Goal: Information Seeking & Learning: Learn about a topic

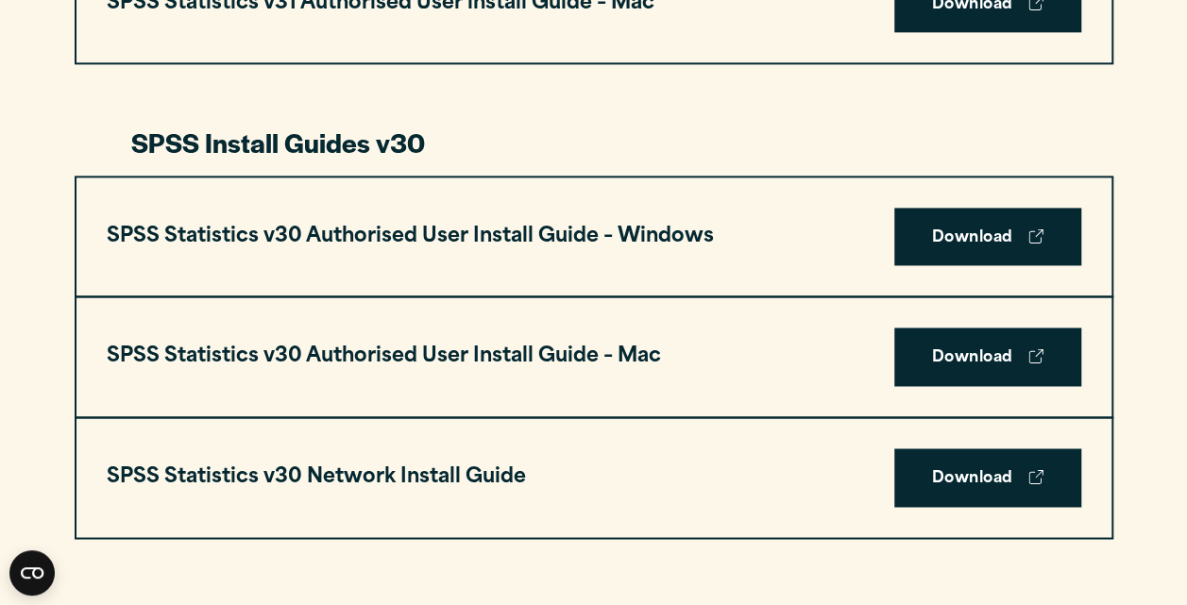
scroll to position [1280, 0]
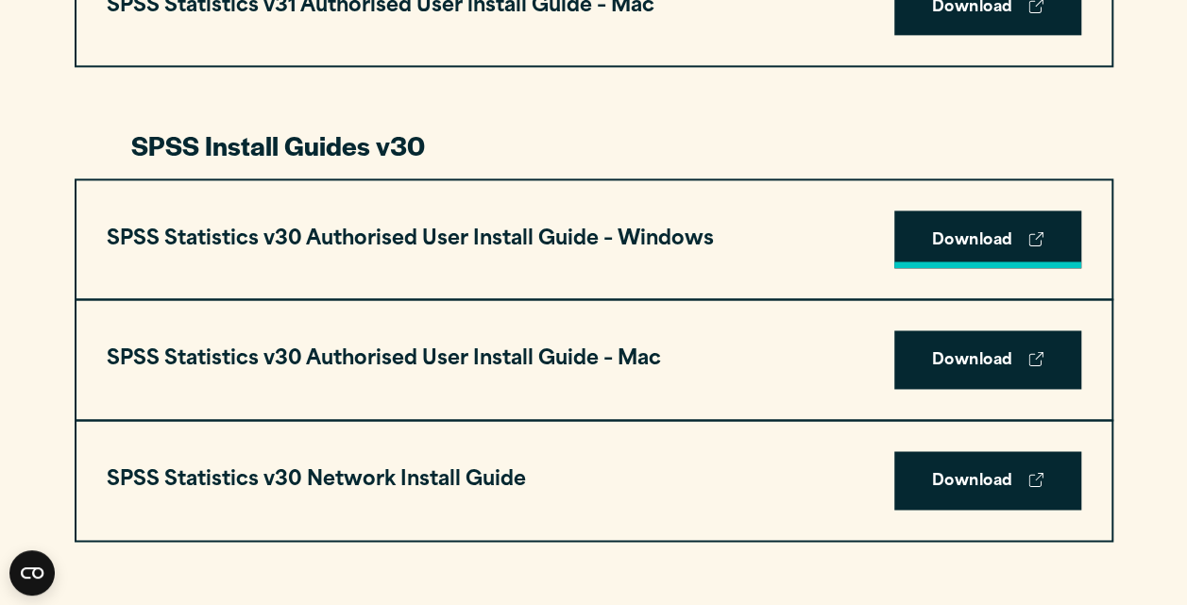
click at [949, 230] on link "Download" at bounding box center [987, 240] width 187 height 59
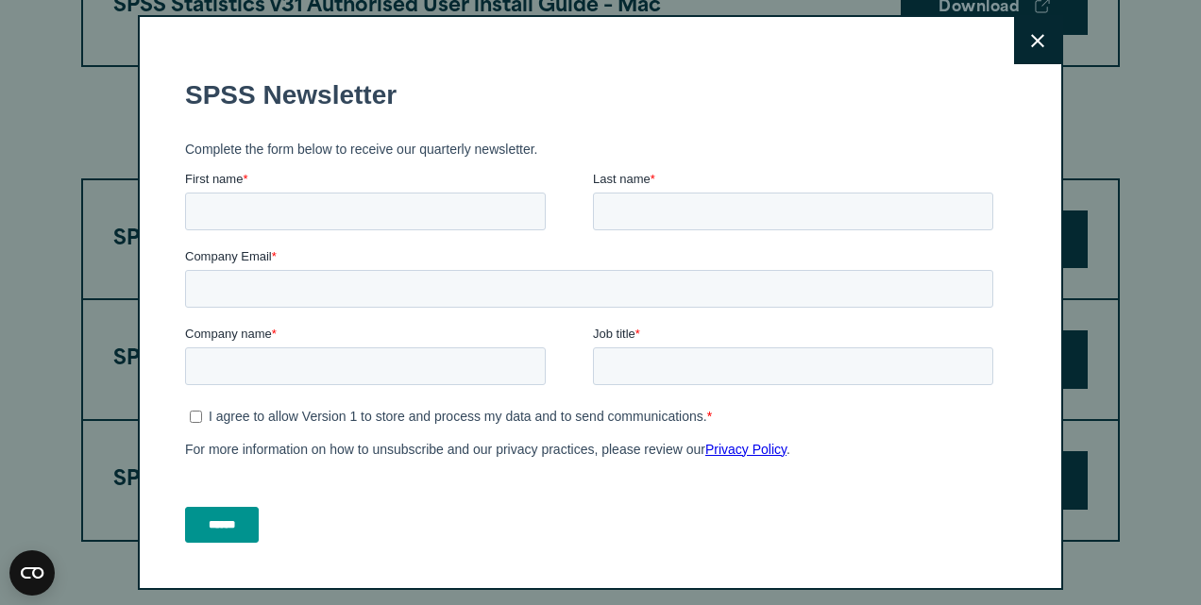
click at [1014, 51] on button "Close" at bounding box center [1037, 40] width 47 height 47
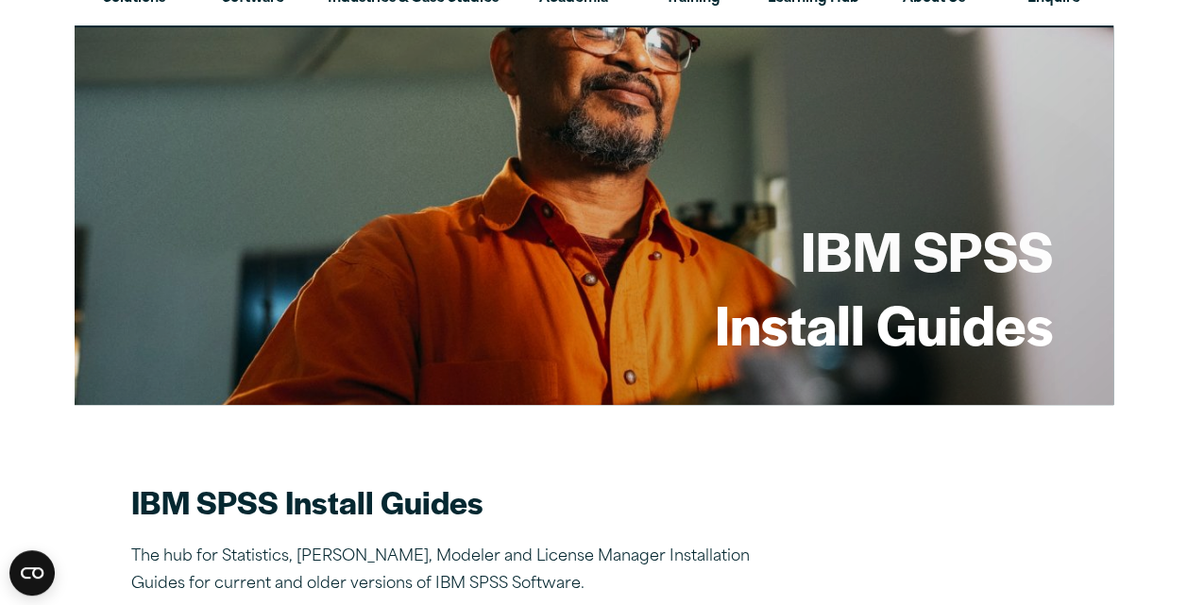
scroll to position [0, 0]
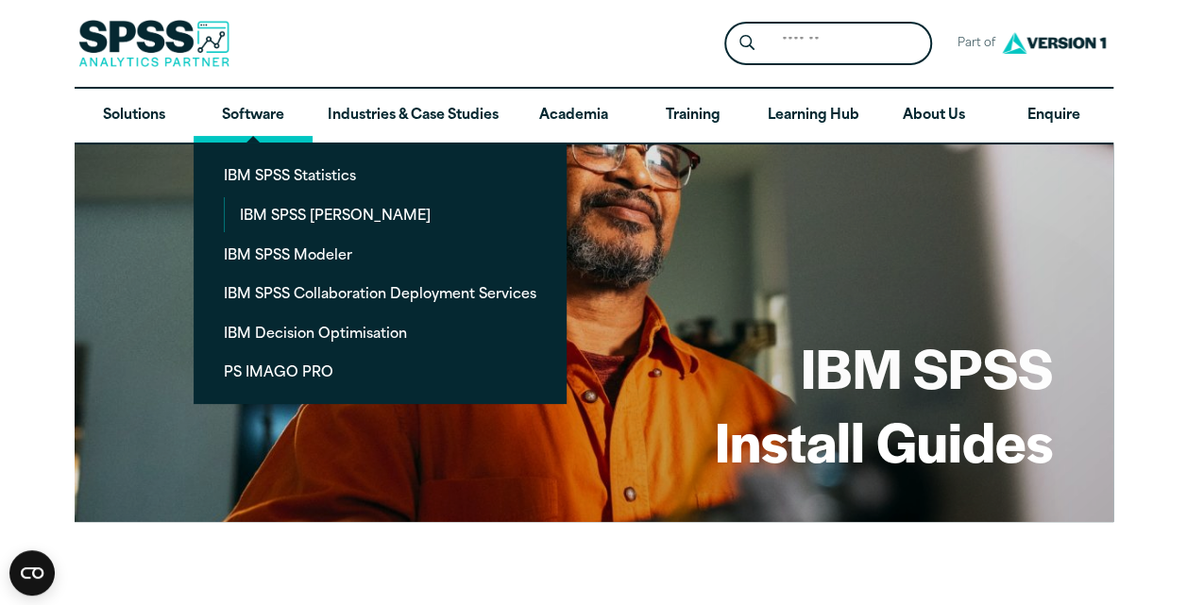
click at [258, 102] on link "Software" at bounding box center [253, 116] width 119 height 55
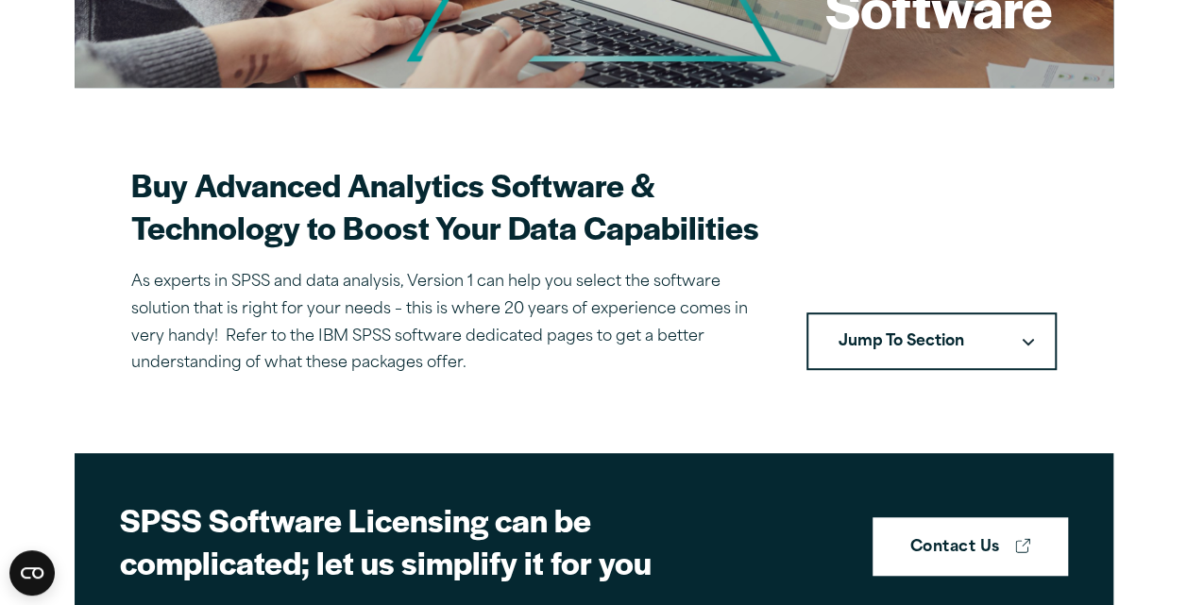
scroll to position [432, 0]
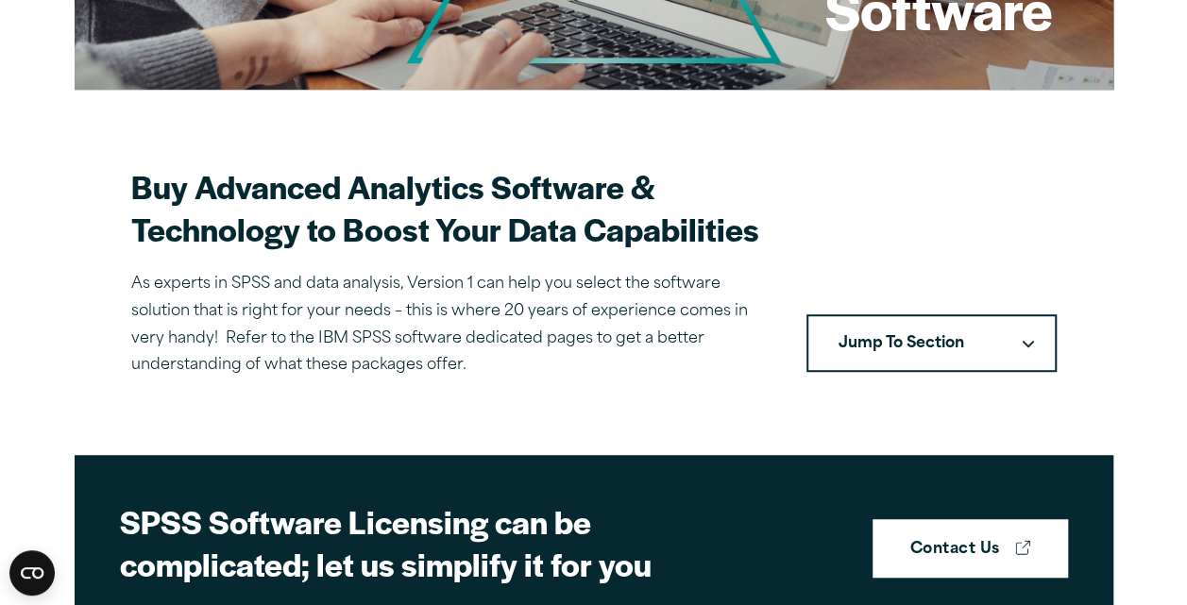
click at [851, 334] on button "Jump To Section" at bounding box center [931, 343] width 250 height 59
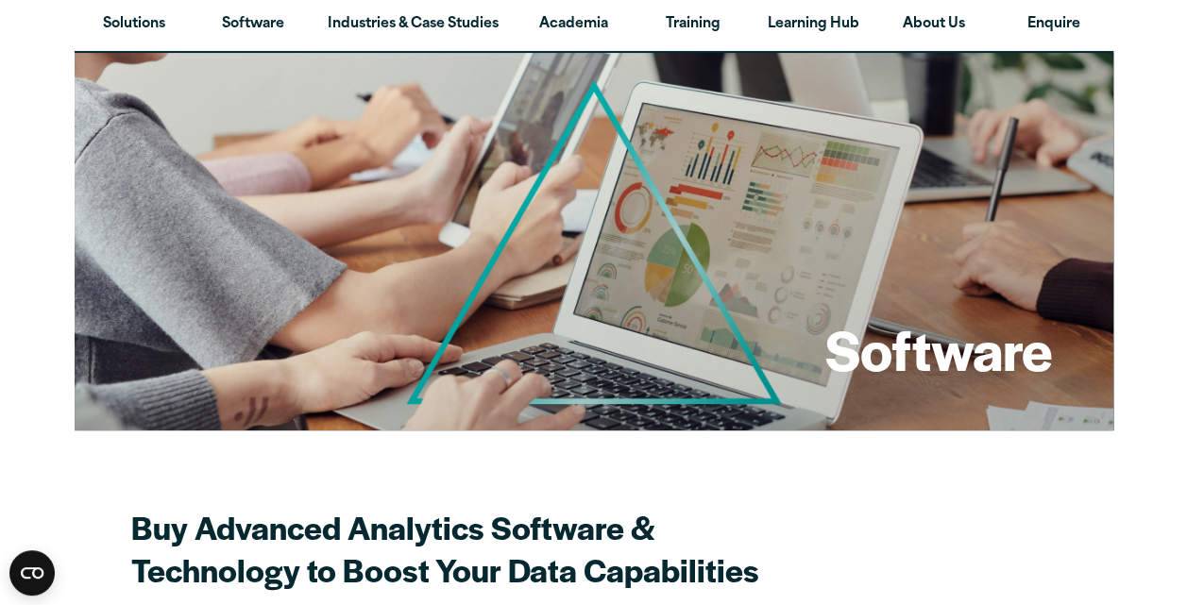
scroll to position [0, 0]
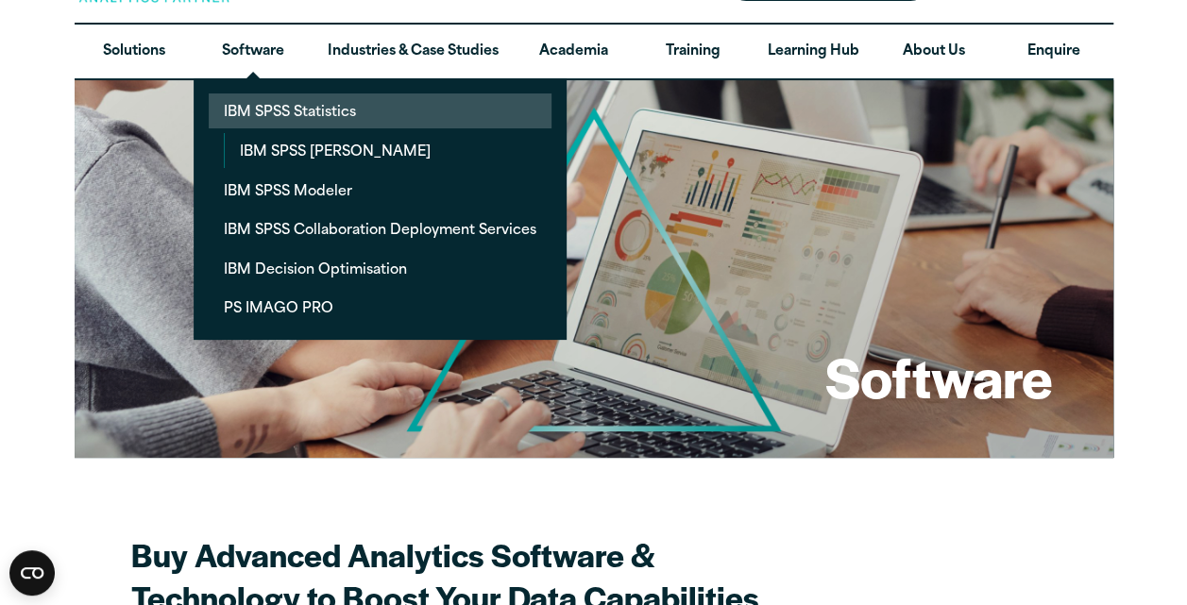
click at [314, 185] on ul "IBM SPSS Statistics IBM SPSS Amos IBM SPSS Modeler IBM SPSS Collaboration Deplo…" at bounding box center [380, 209] width 373 height 262
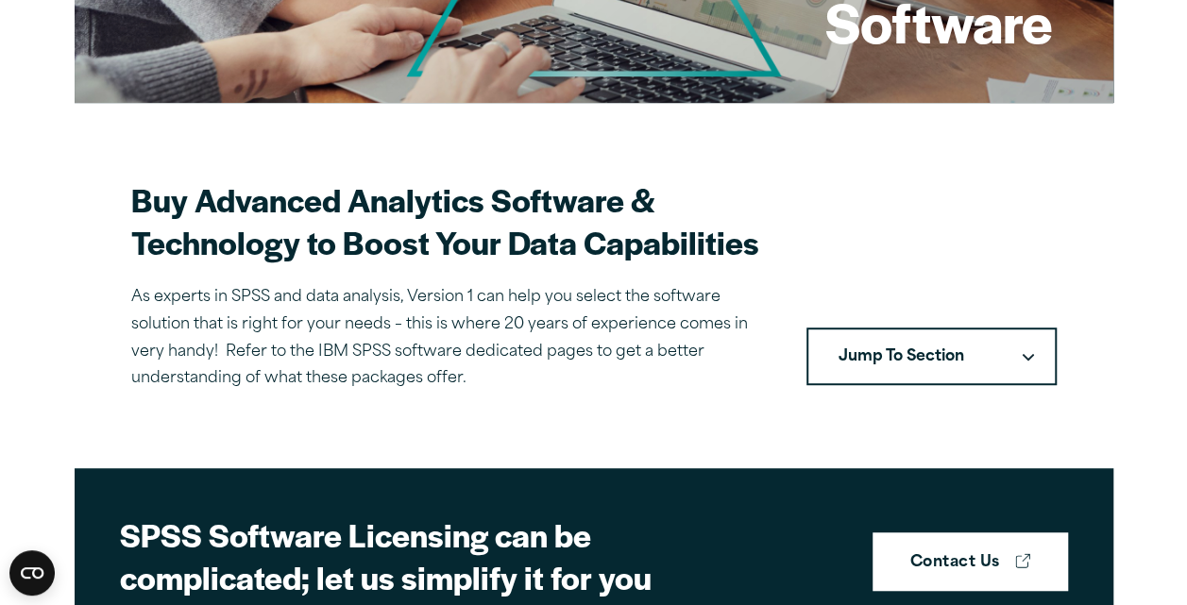
scroll to position [472, 0]
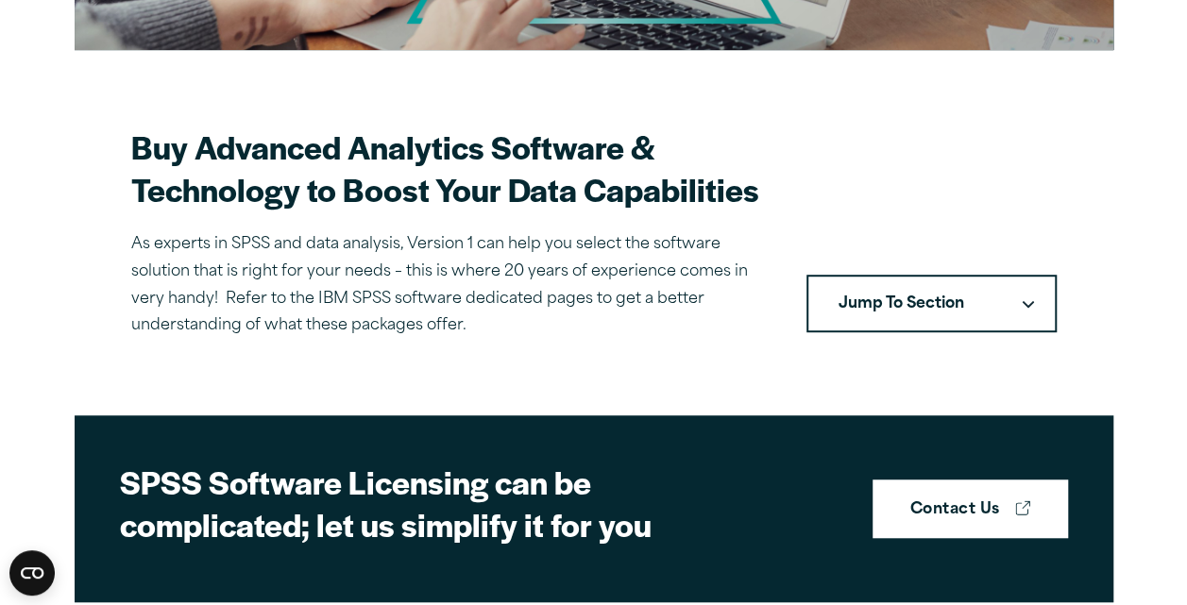
click at [859, 323] on button "Jump To Section" at bounding box center [931, 304] width 250 height 59
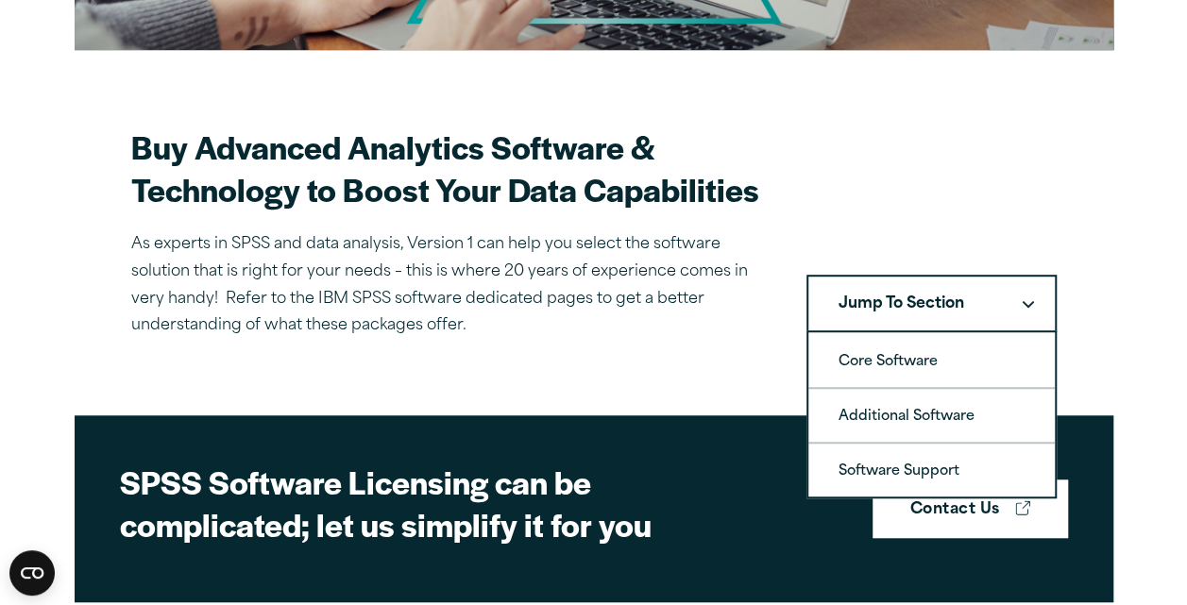
click at [676, 339] on p "As experts in SPSS and data analysis, Version 1 can help you select the softwar…" at bounding box center [446, 285] width 630 height 109
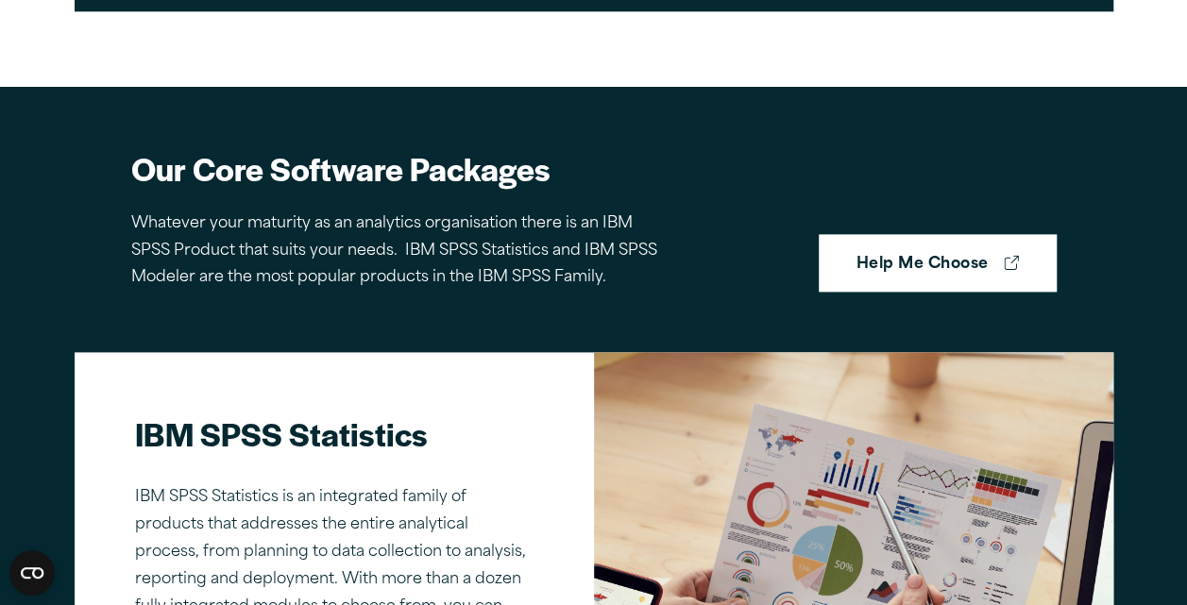
scroll to position [1061, 0]
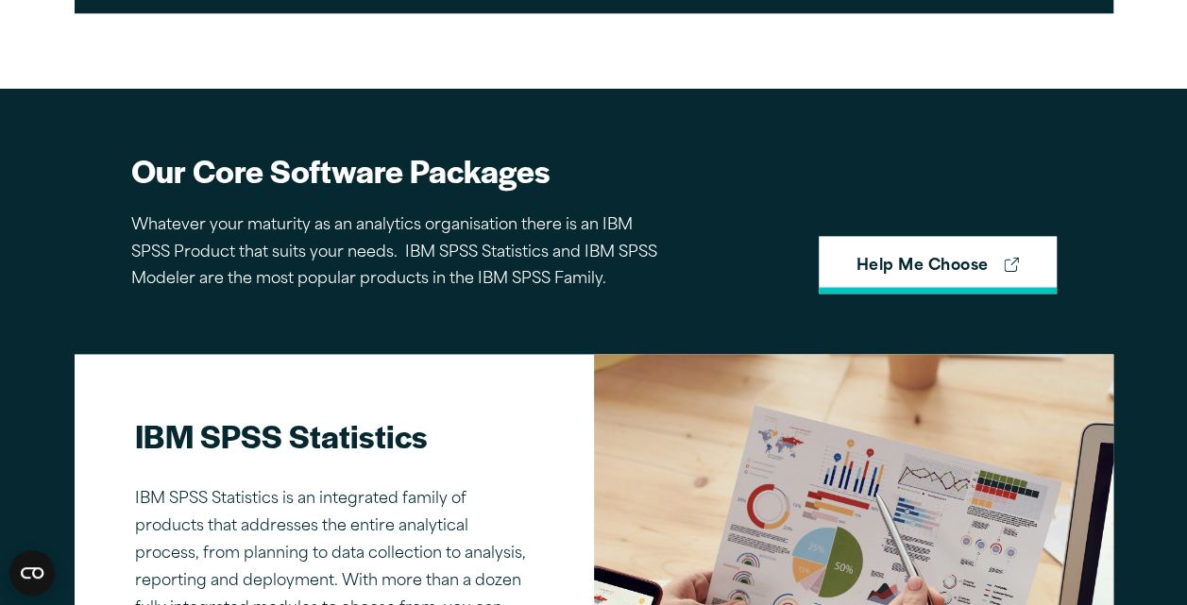
click at [877, 251] on link "Help Me Choose" at bounding box center [938, 265] width 238 height 59
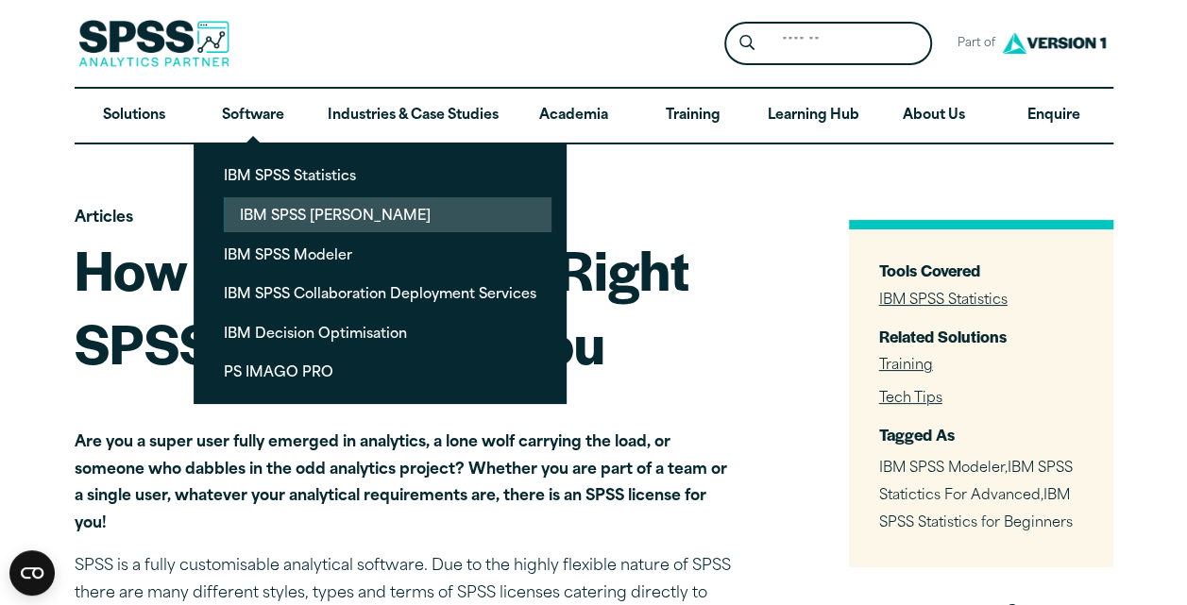
click at [306, 228] on link "IBM SPSS [PERSON_NAME]" at bounding box center [388, 214] width 327 height 35
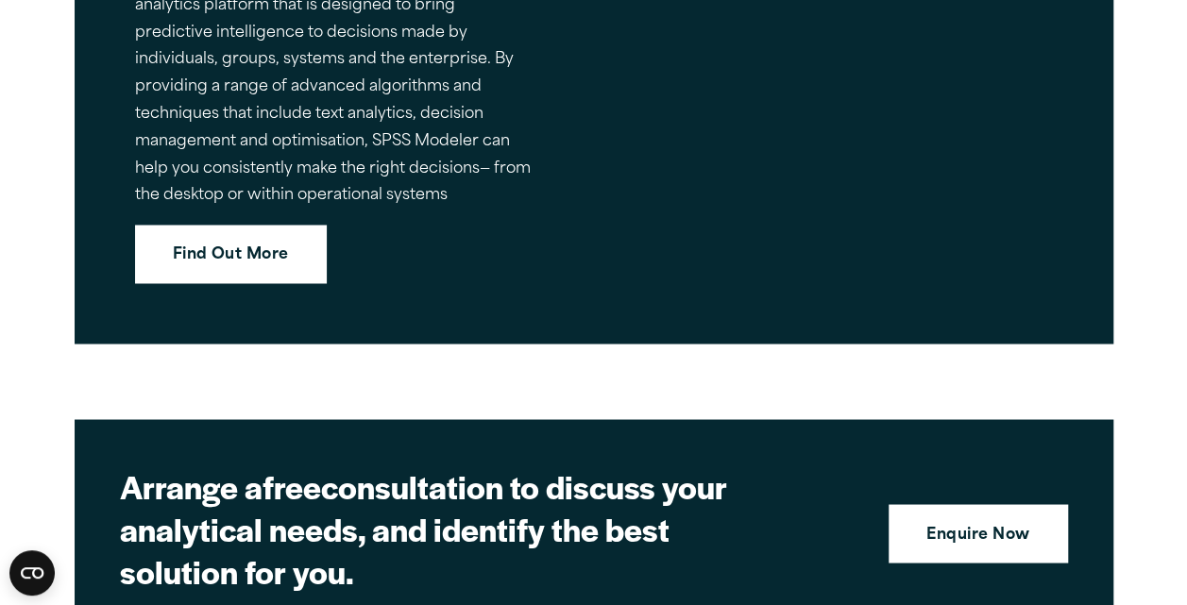
scroll to position [4905, 0]
